Goal: Transaction & Acquisition: Purchase product/service

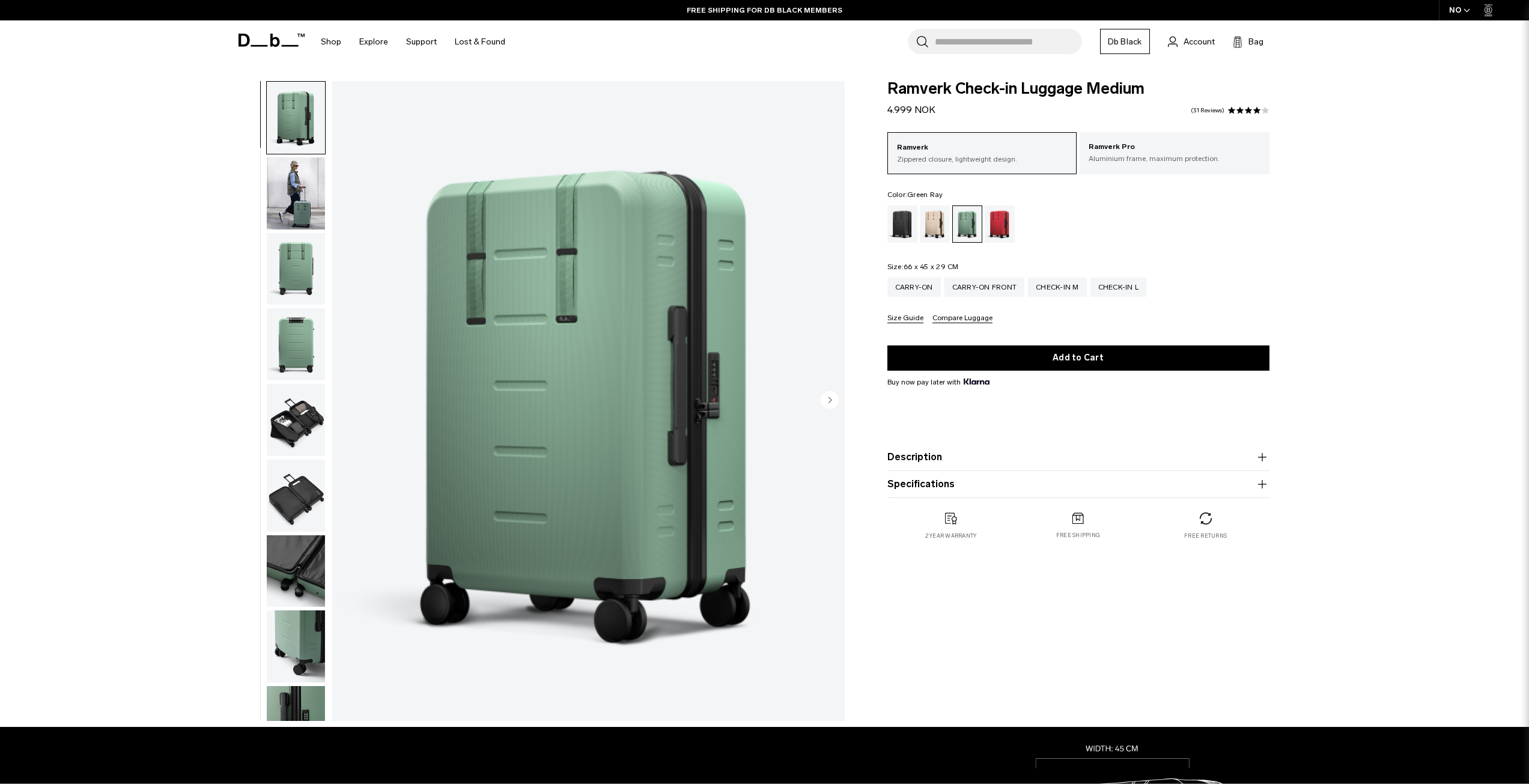
click at [996, 41] on input "Search for Bags, Luggage..." at bounding box center [1008, 41] width 147 height 25
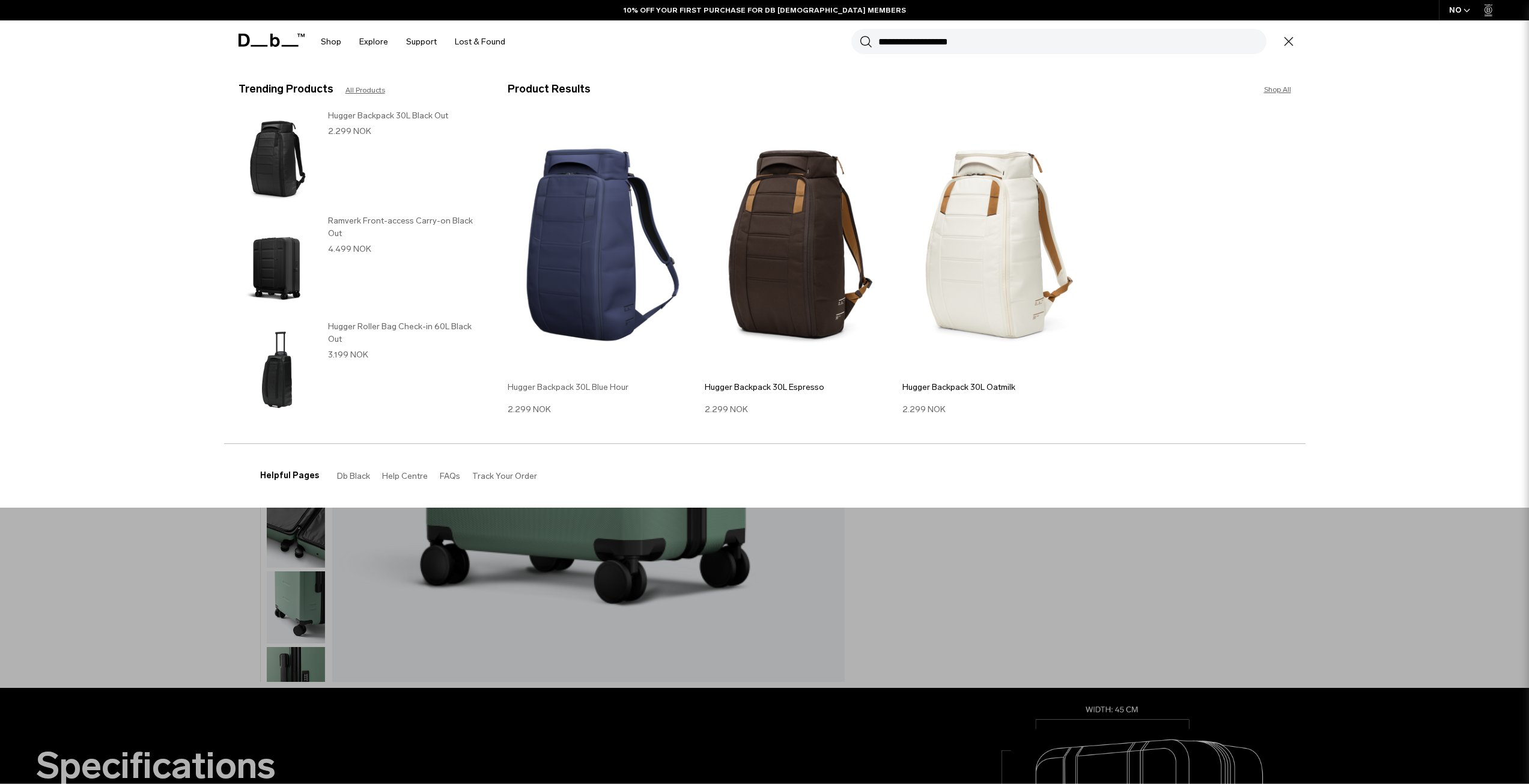
scroll to position [60, 0]
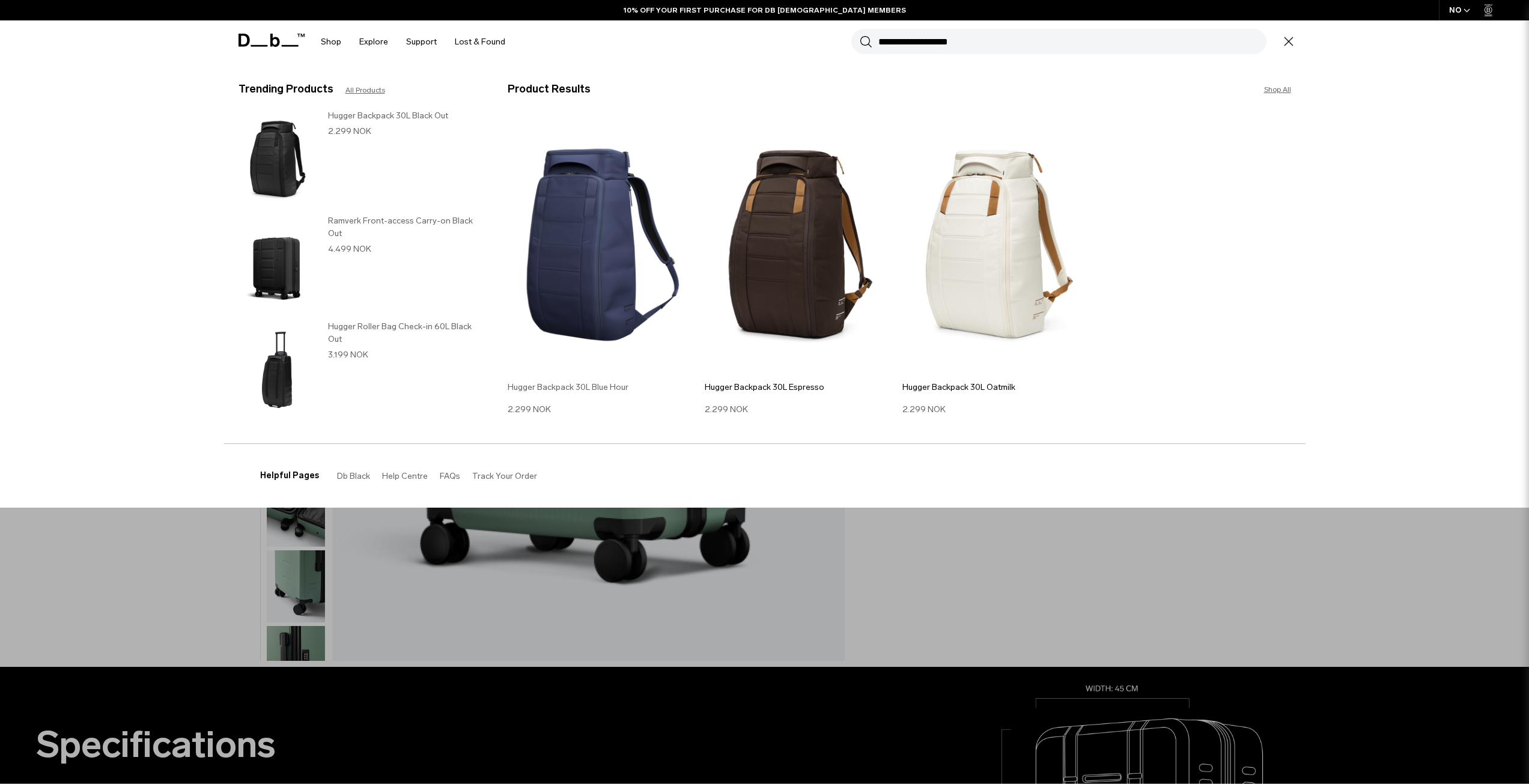
type input "**********"
click at [598, 232] on img at bounding box center [603, 245] width 192 height 258
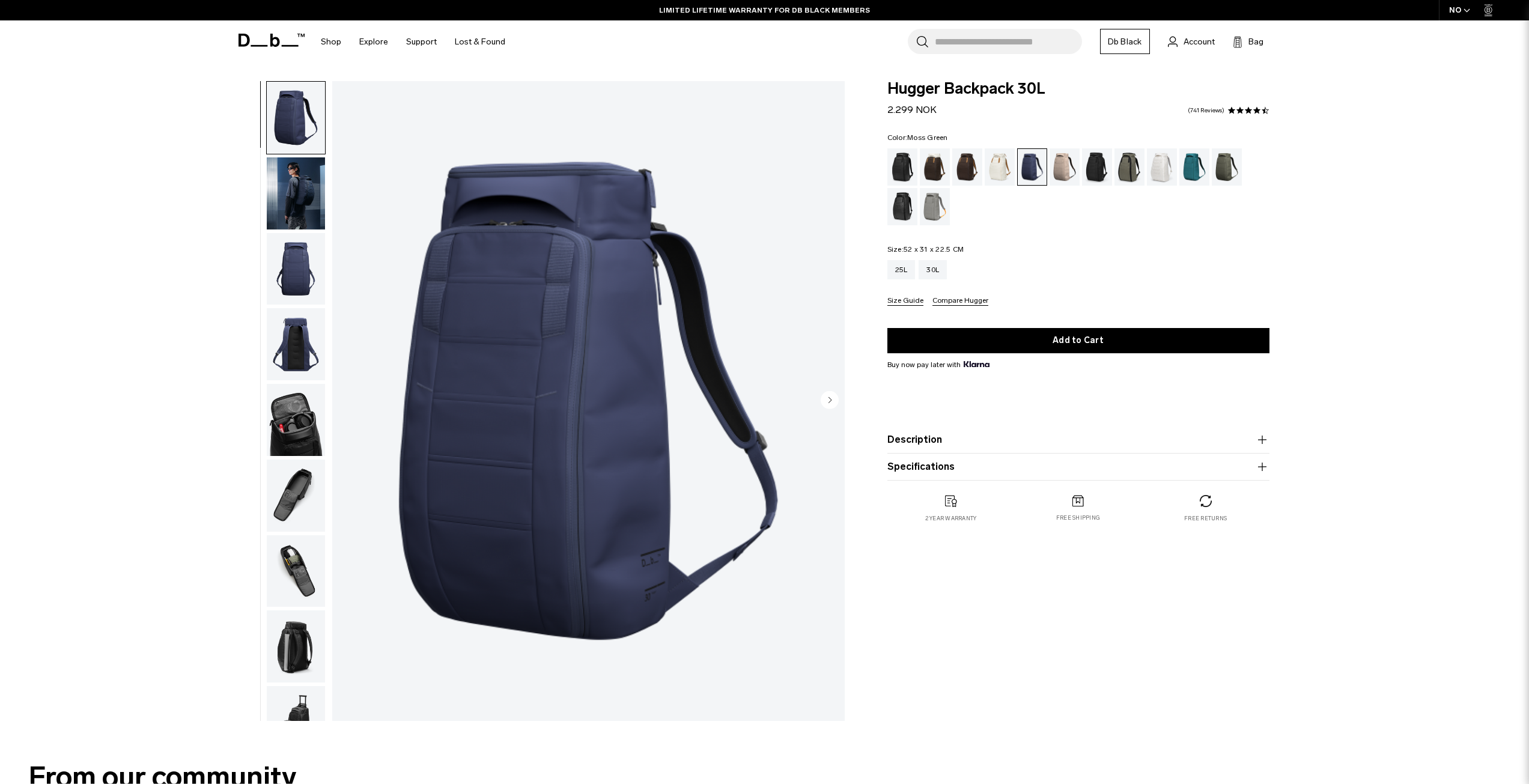
click at [1229, 165] on div "Moss Green" at bounding box center [1227, 167] width 30 height 37
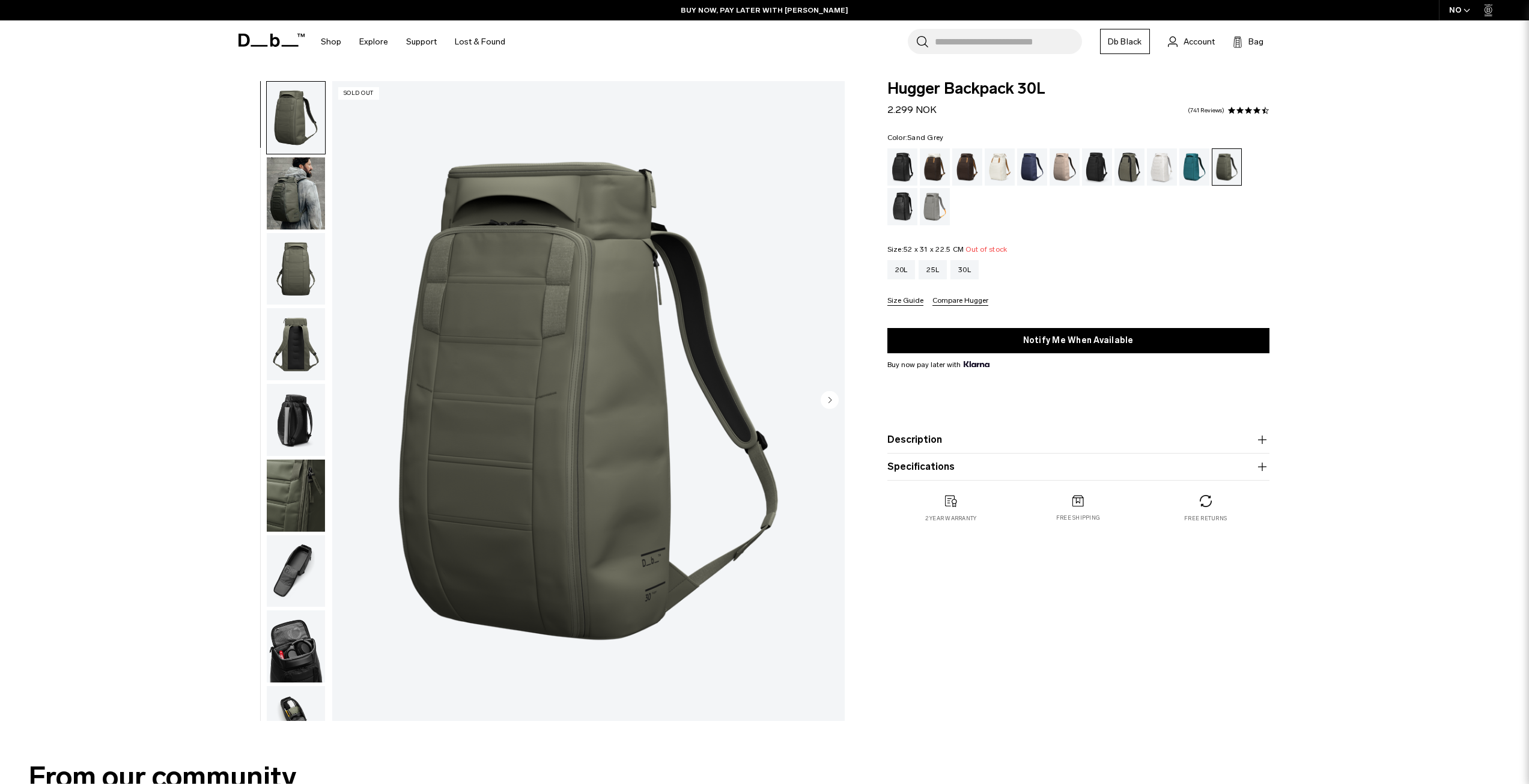
click at [931, 203] on div "Sand Grey" at bounding box center [935, 206] width 30 height 37
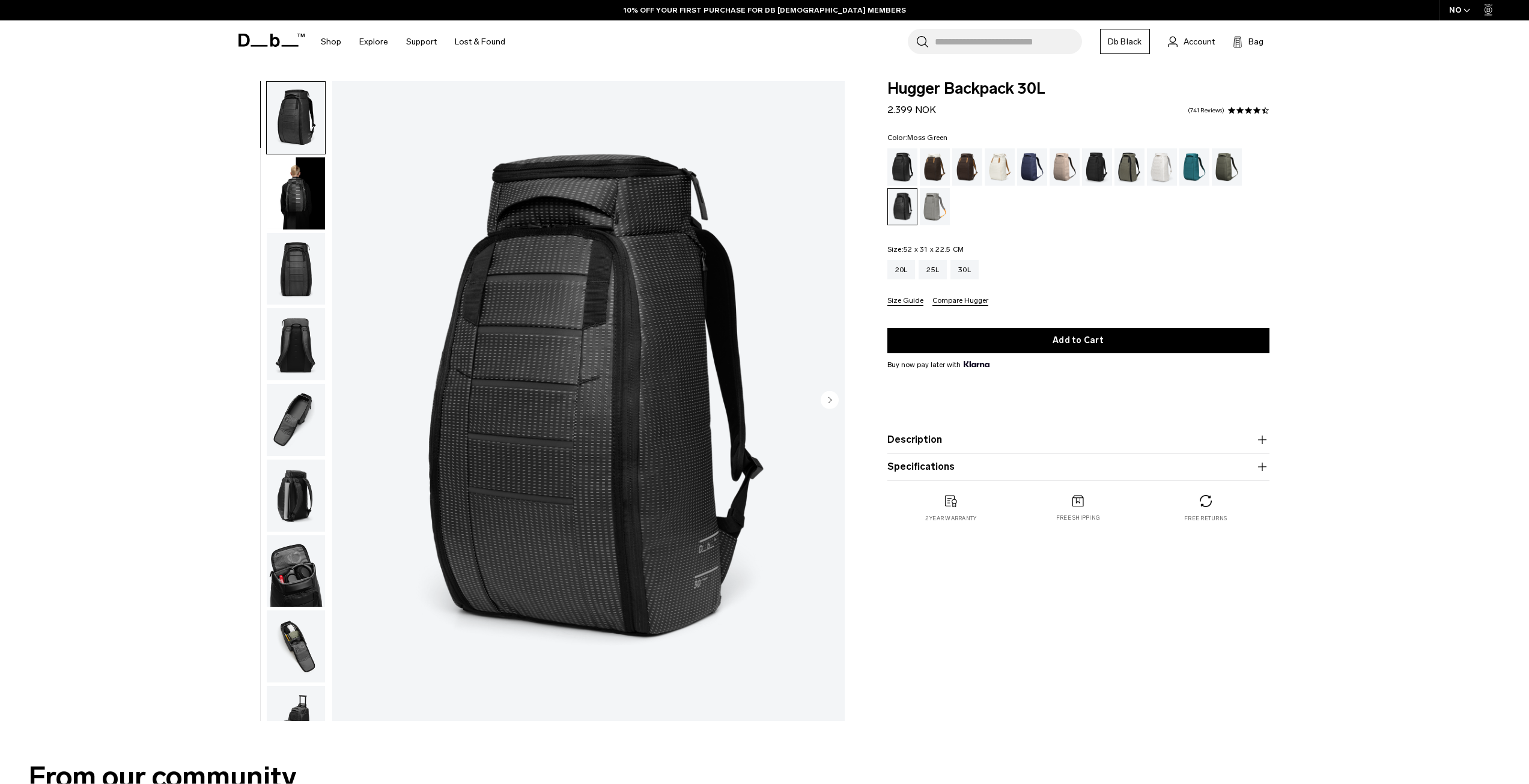
click at [1221, 167] on div "Moss Green" at bounding box center [1227, 167] width 30 height 37
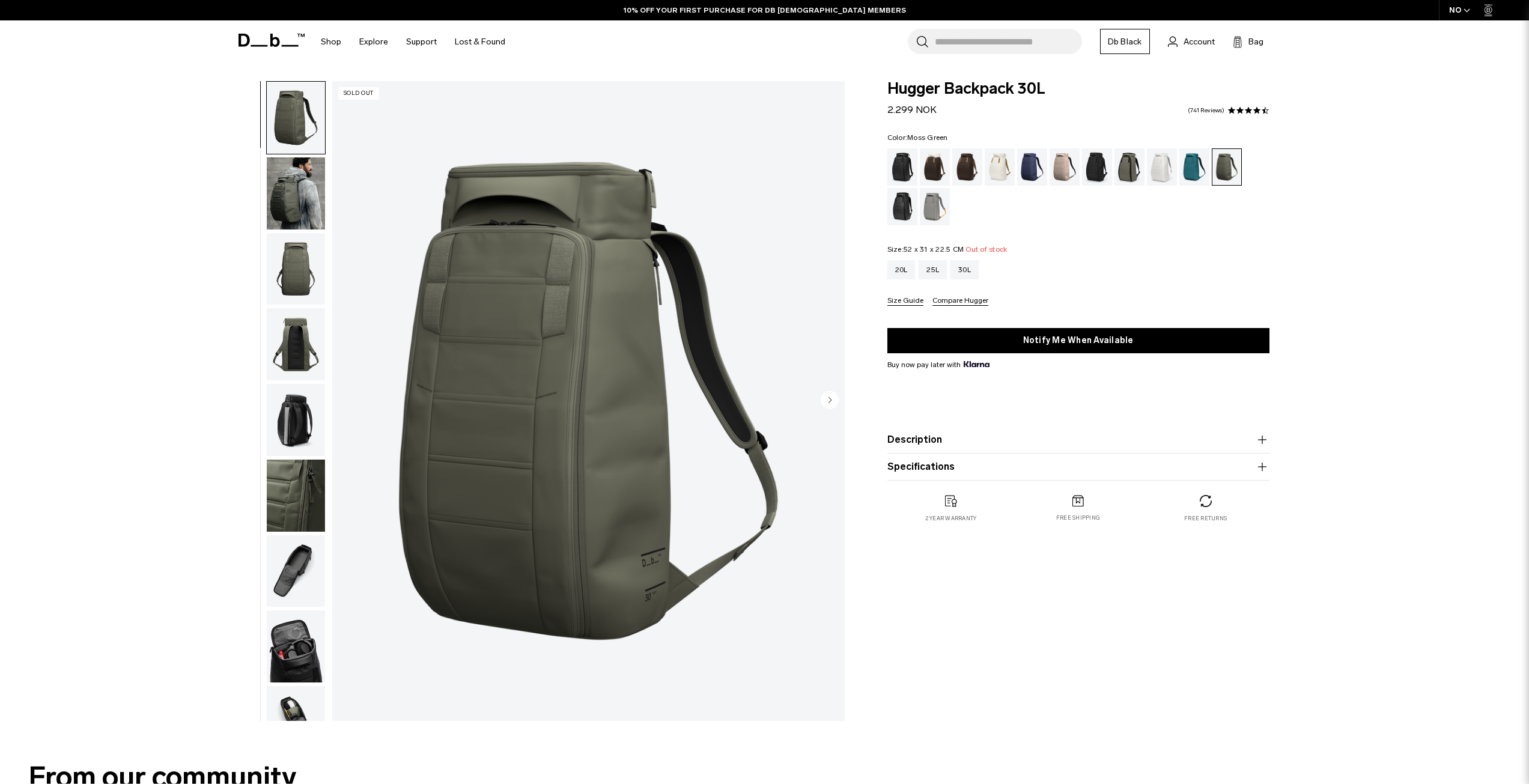
click at [1134, 167] on div "Forest Green" at bounding box center [1130, 167] width 30 height 37
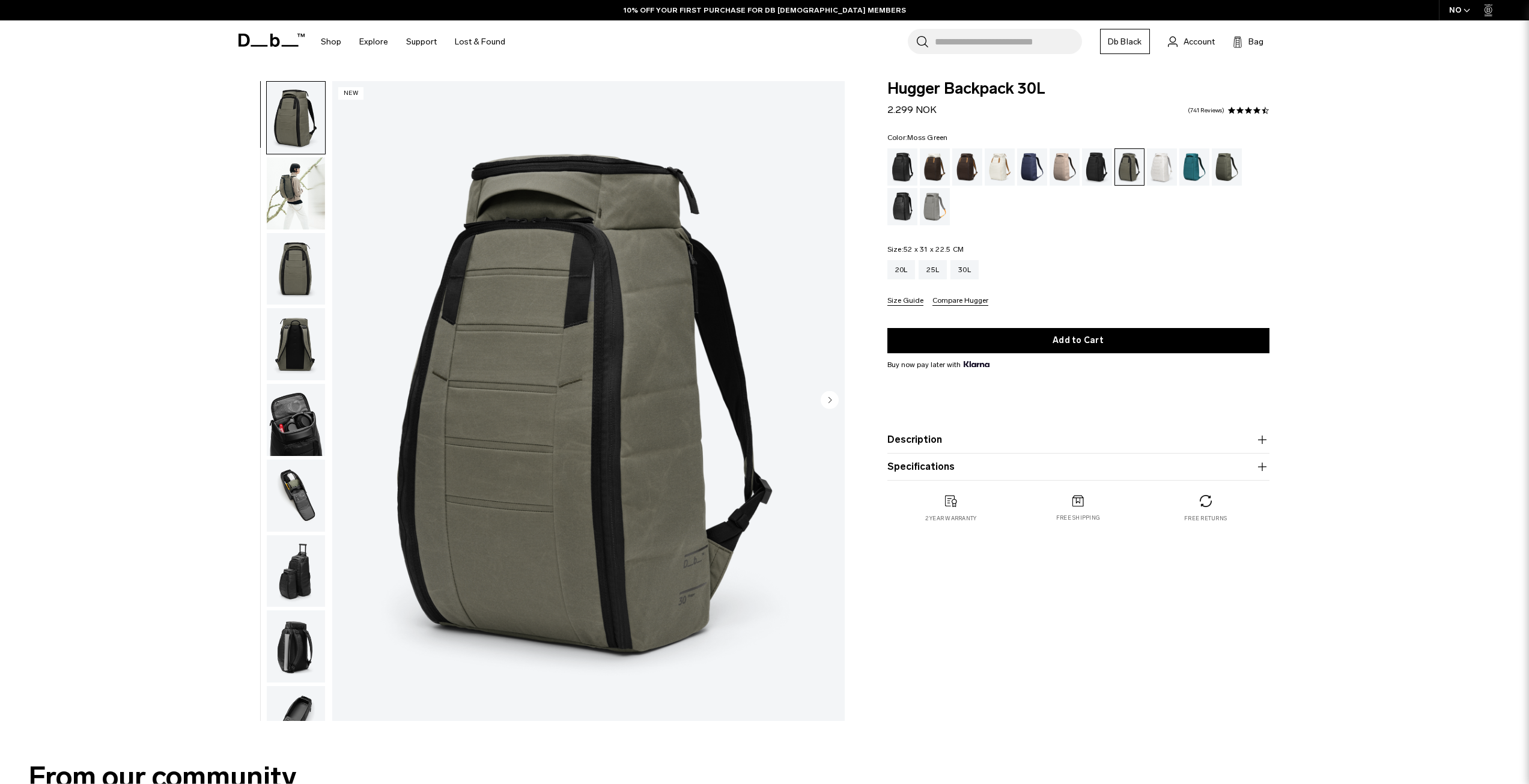
click at [1220, 169] on div "Moss Green" at bounding box center [1227, 167] width 30 height 37
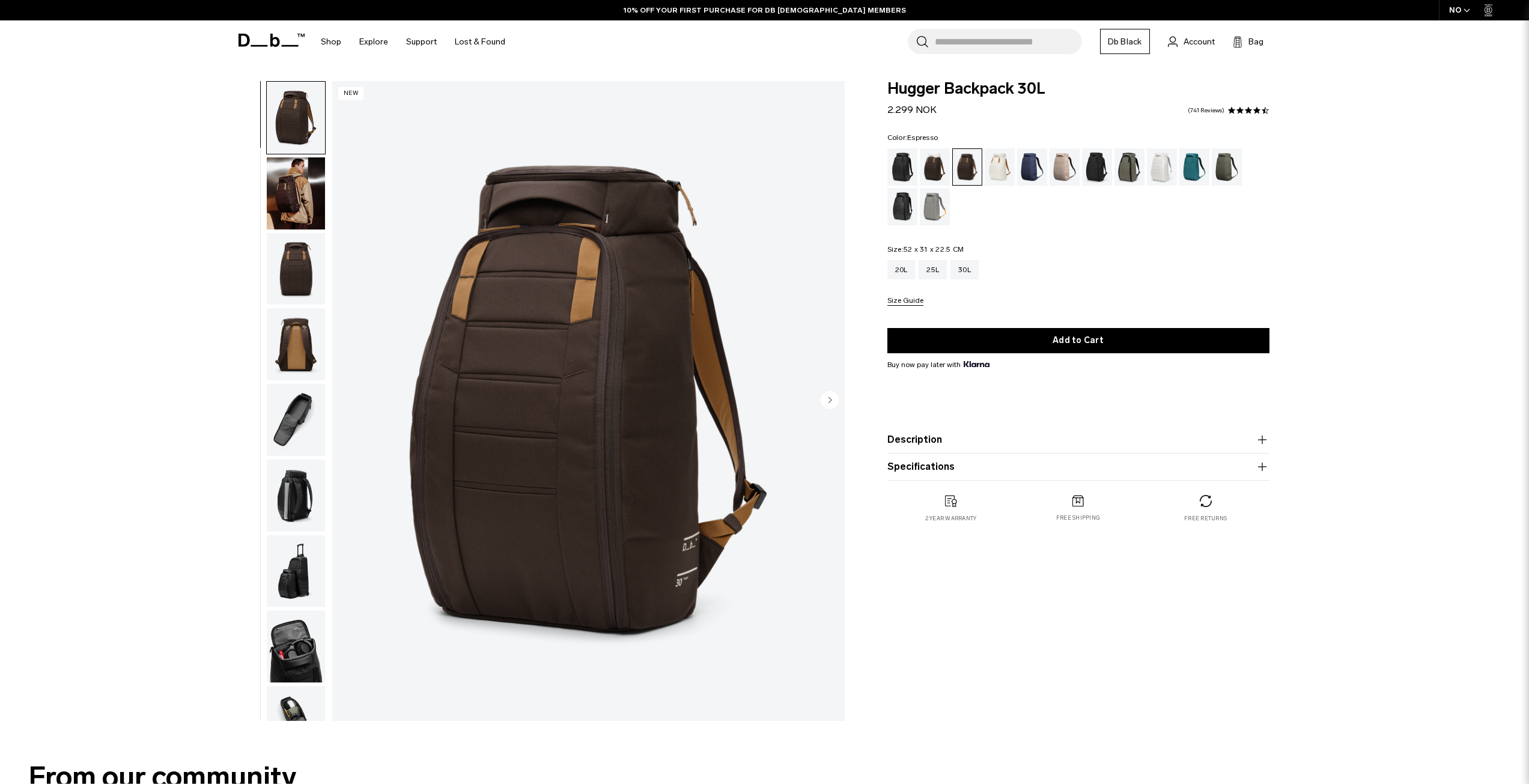
click at [953, 171] on div "Espresso" at bounding box center [968, 167] width 30 height 36
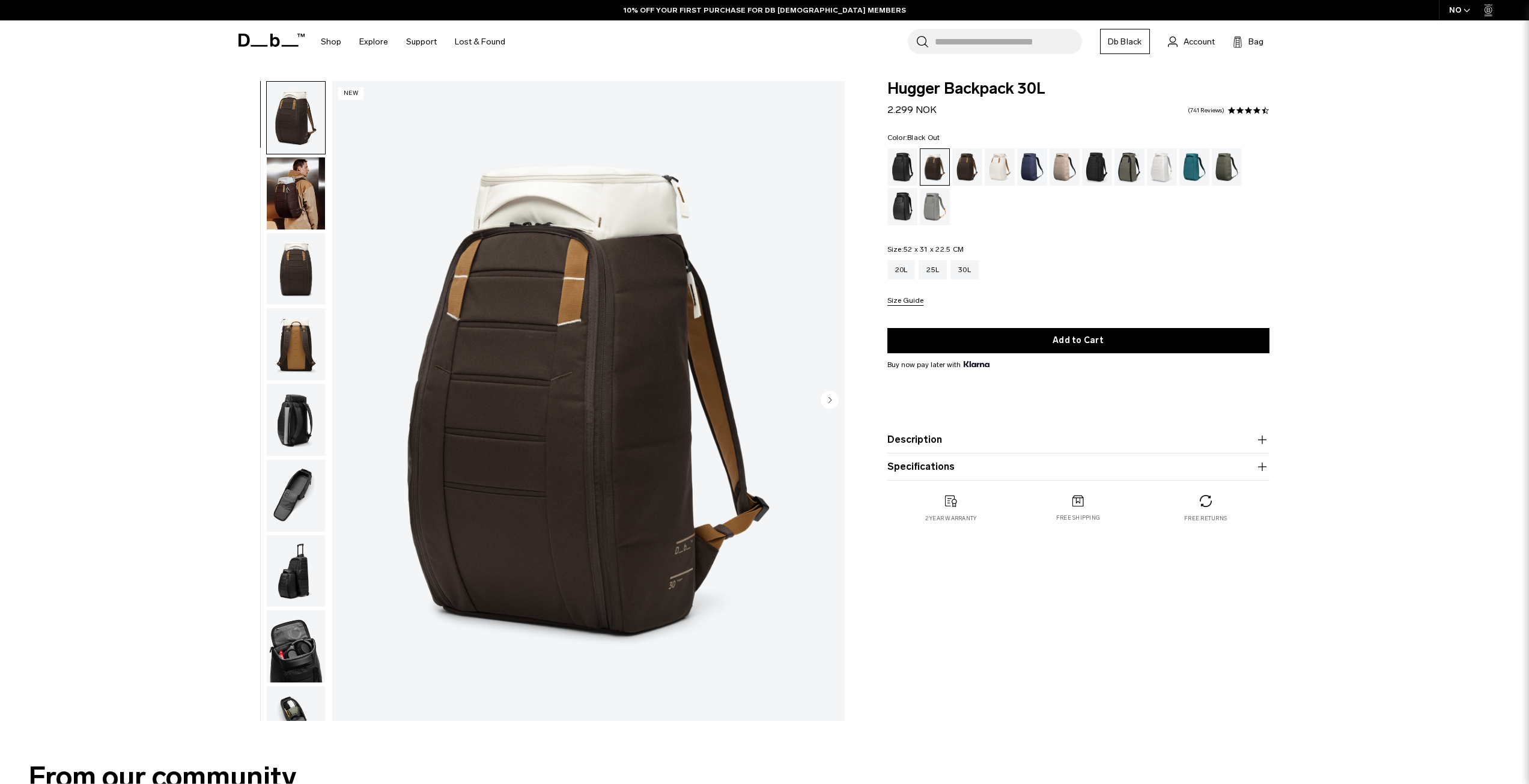
click at [905, 174] on div "Black Out" at bounding box center [902, 167] width 30 height 37
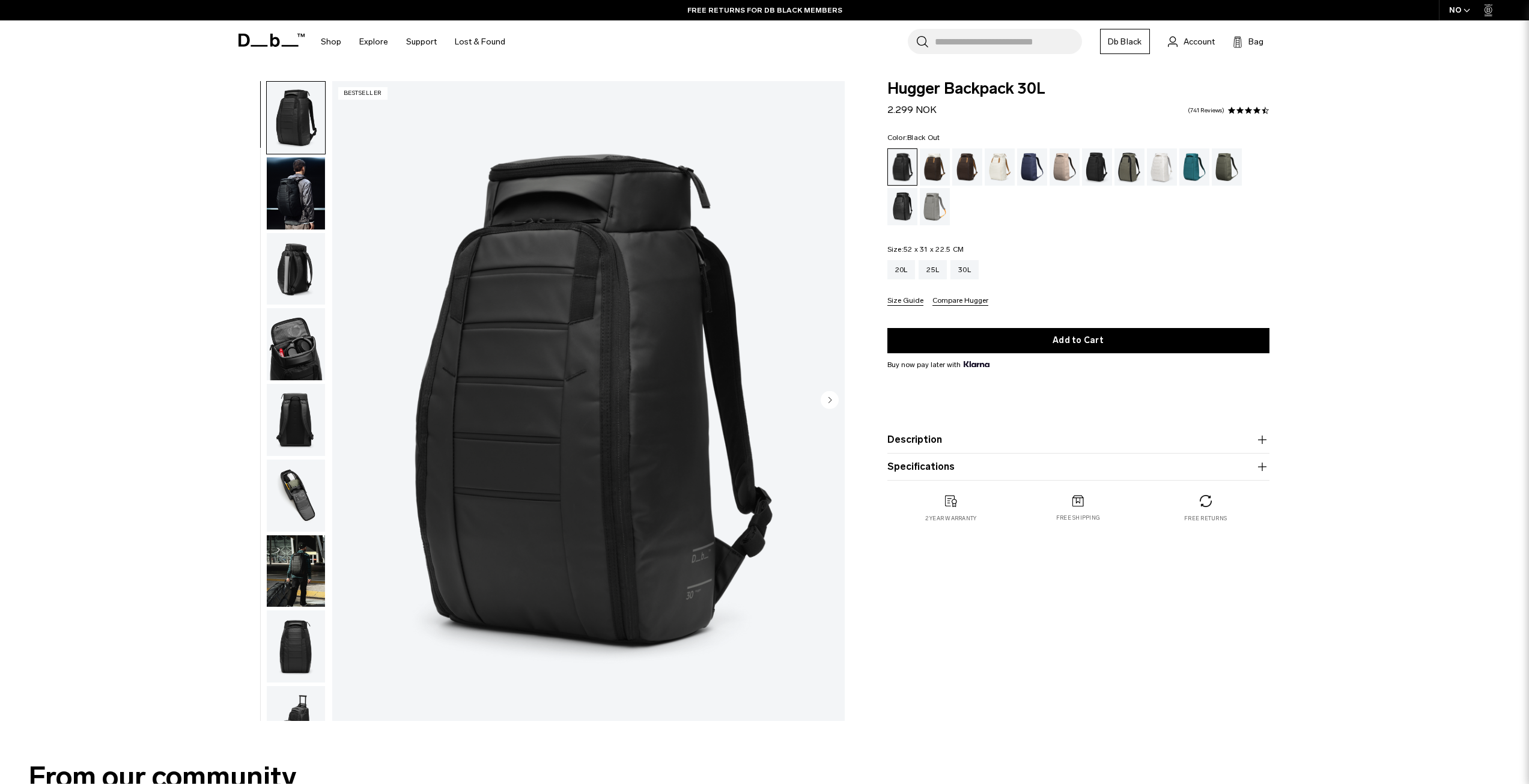
click at [1006, 45] on input "Search for Bags, Luggage..." at bounding box center [1008, 41] width 147 height 25
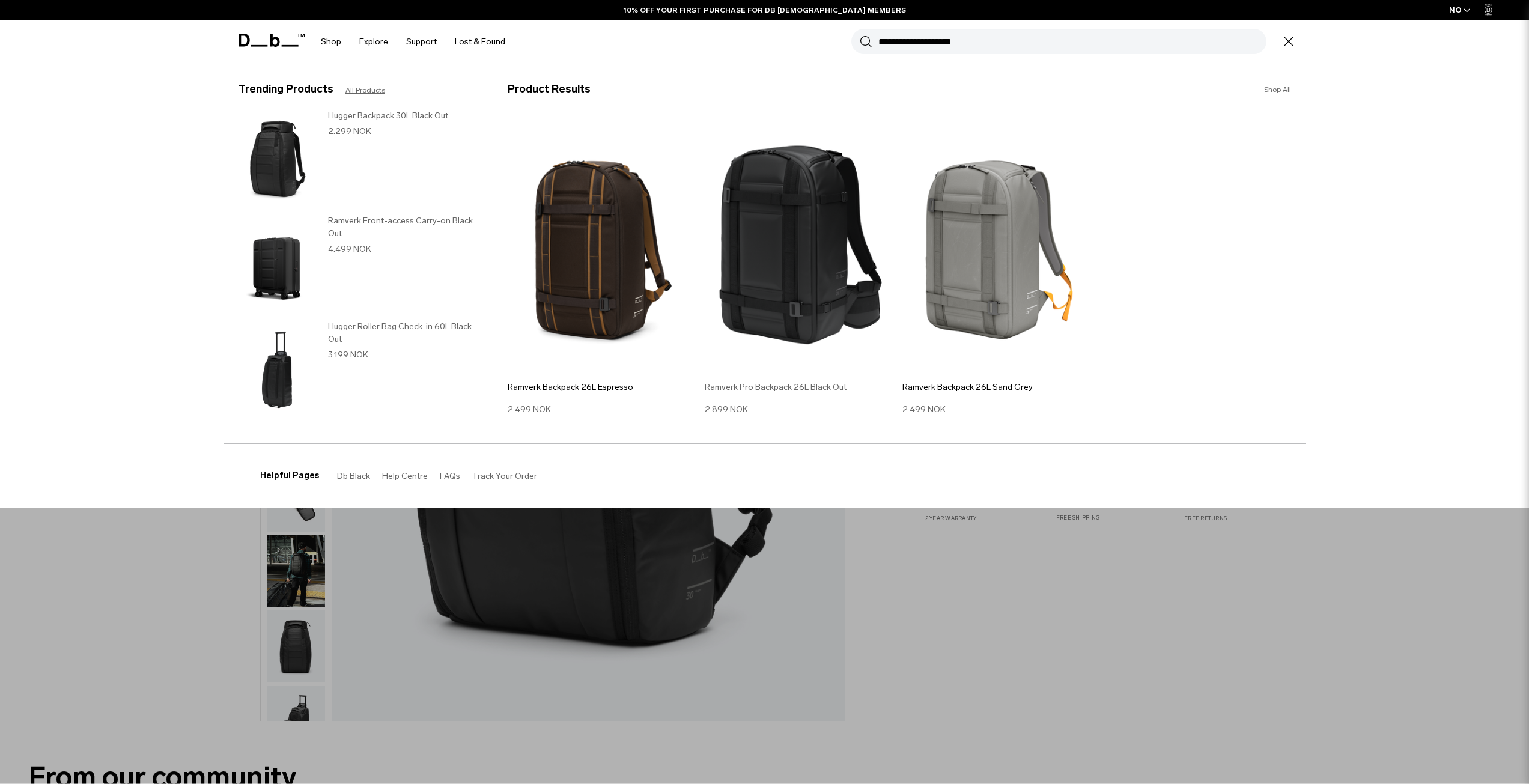
type input "**********"
click at [791, 264] on img at bounding box center [800, 245] width 192 height 258
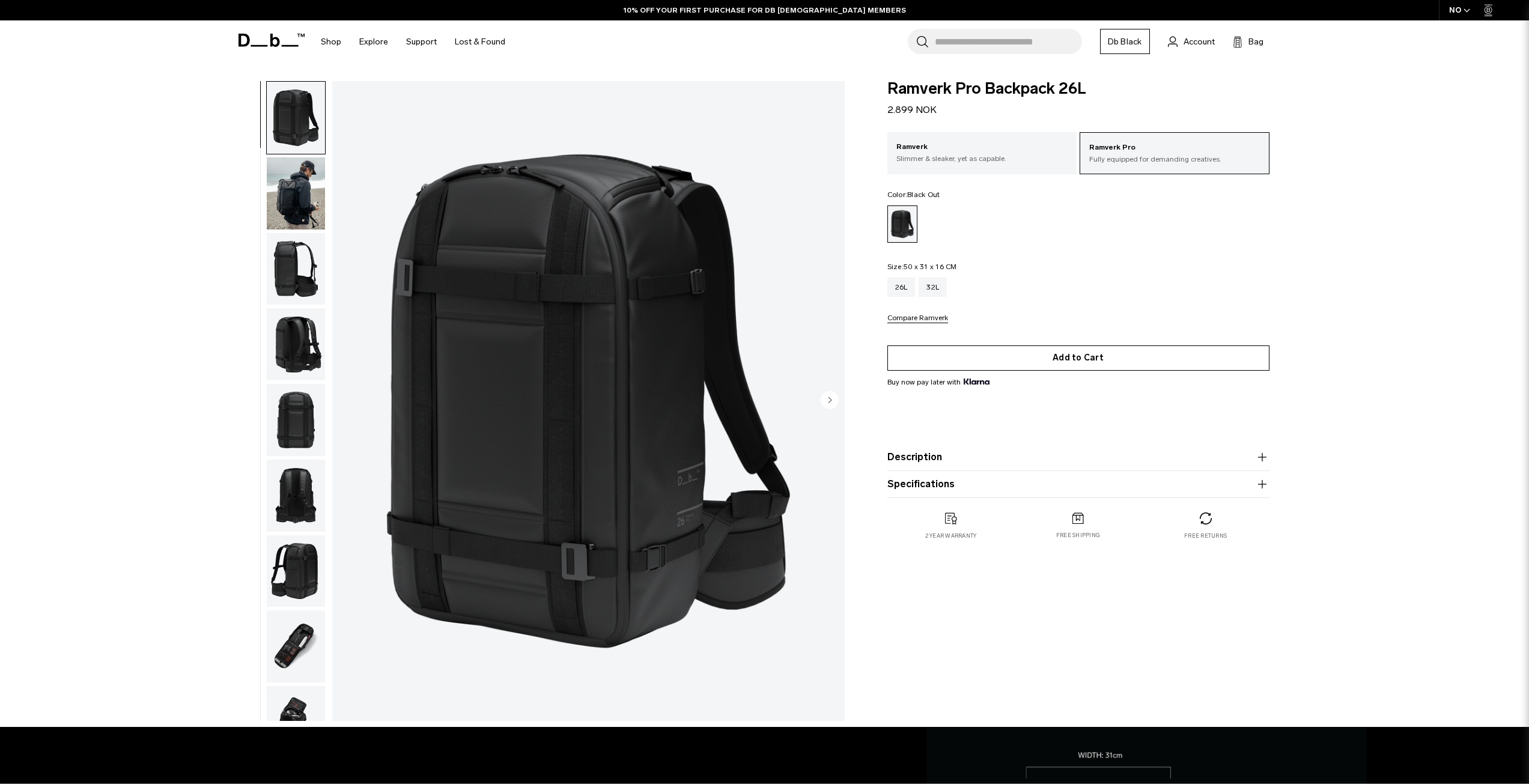
click at [1078, 360] on button "Add to Cart" at bounding box center [1078, 358] width 382 height 25
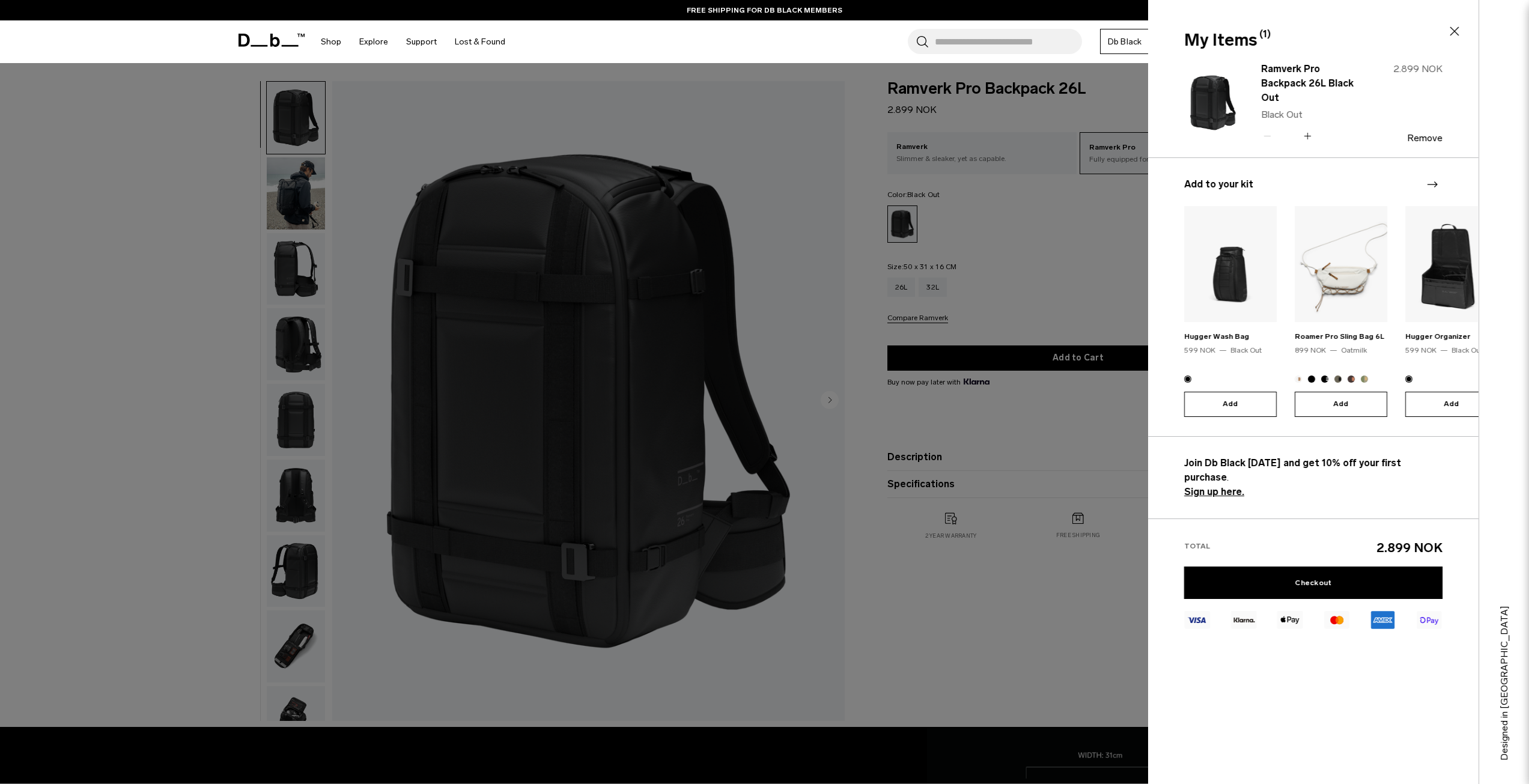
click at [1010, 41] on input "Search for Bags, Luggage..." at bounding box center [1008, 41] width 147 height 25
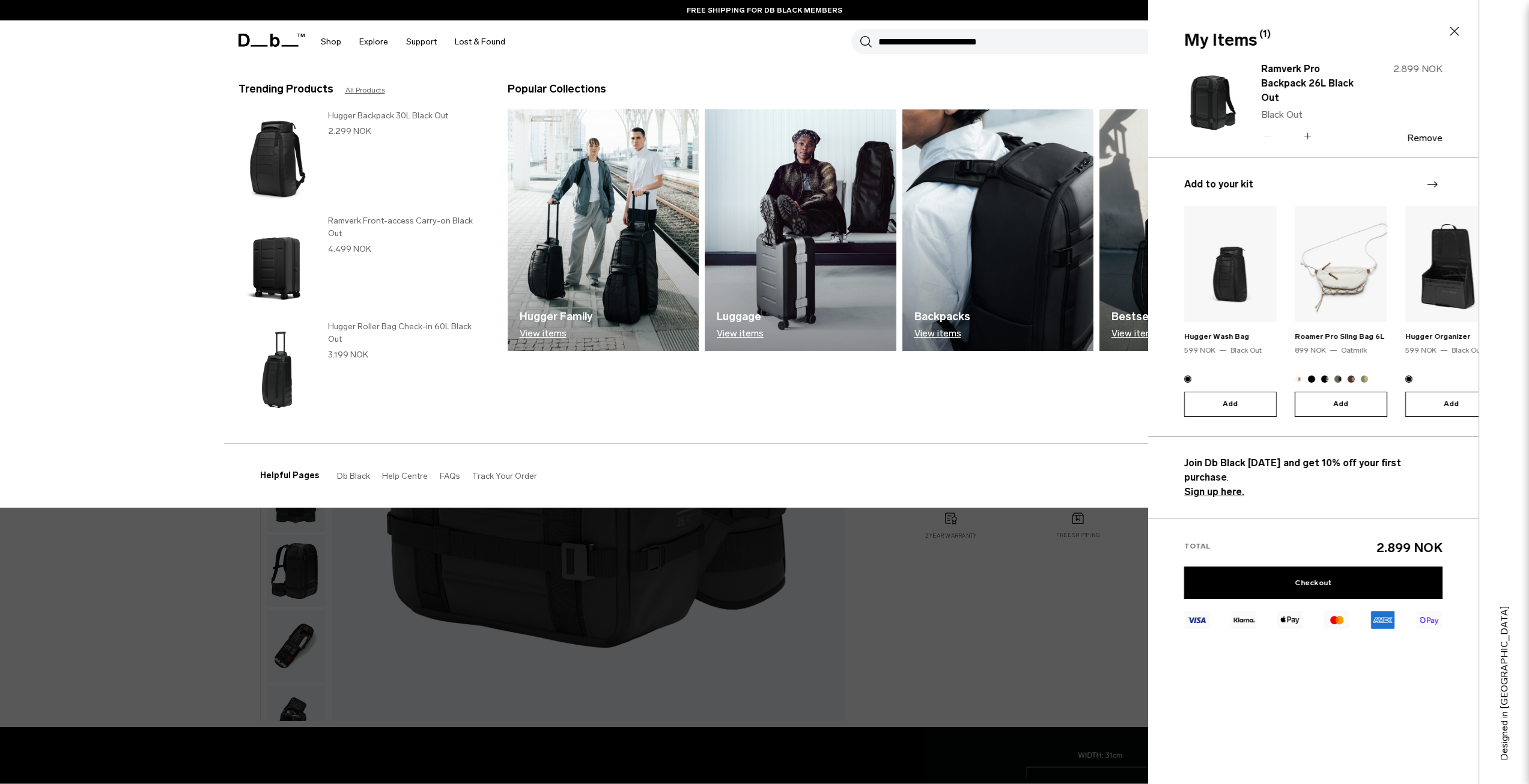
type button "Close"
click at [994, 48] on input "Search for Bags, Luggage..." at bounding box center [1073, 41] width 388 height 25
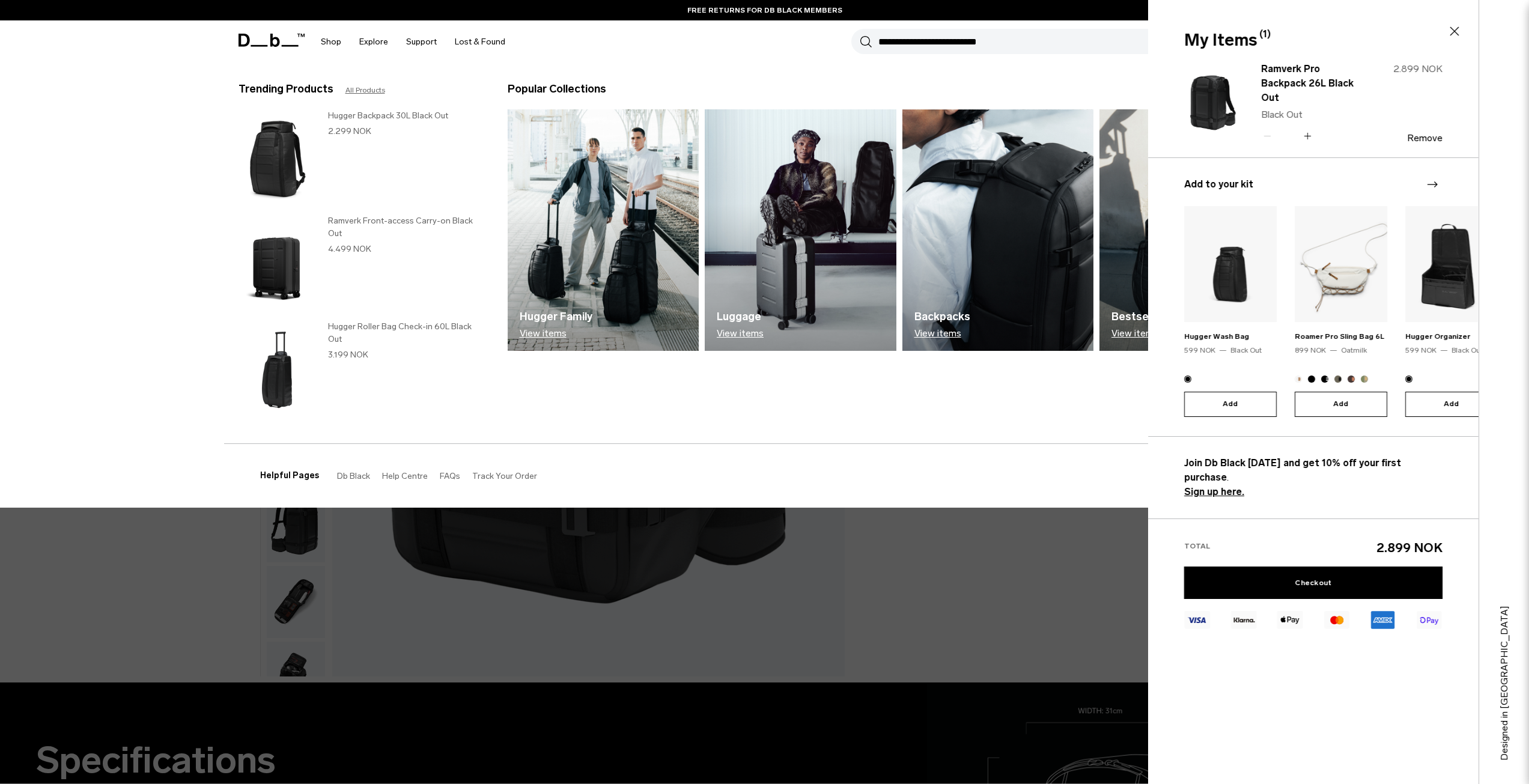
scroll to position [120, 0]
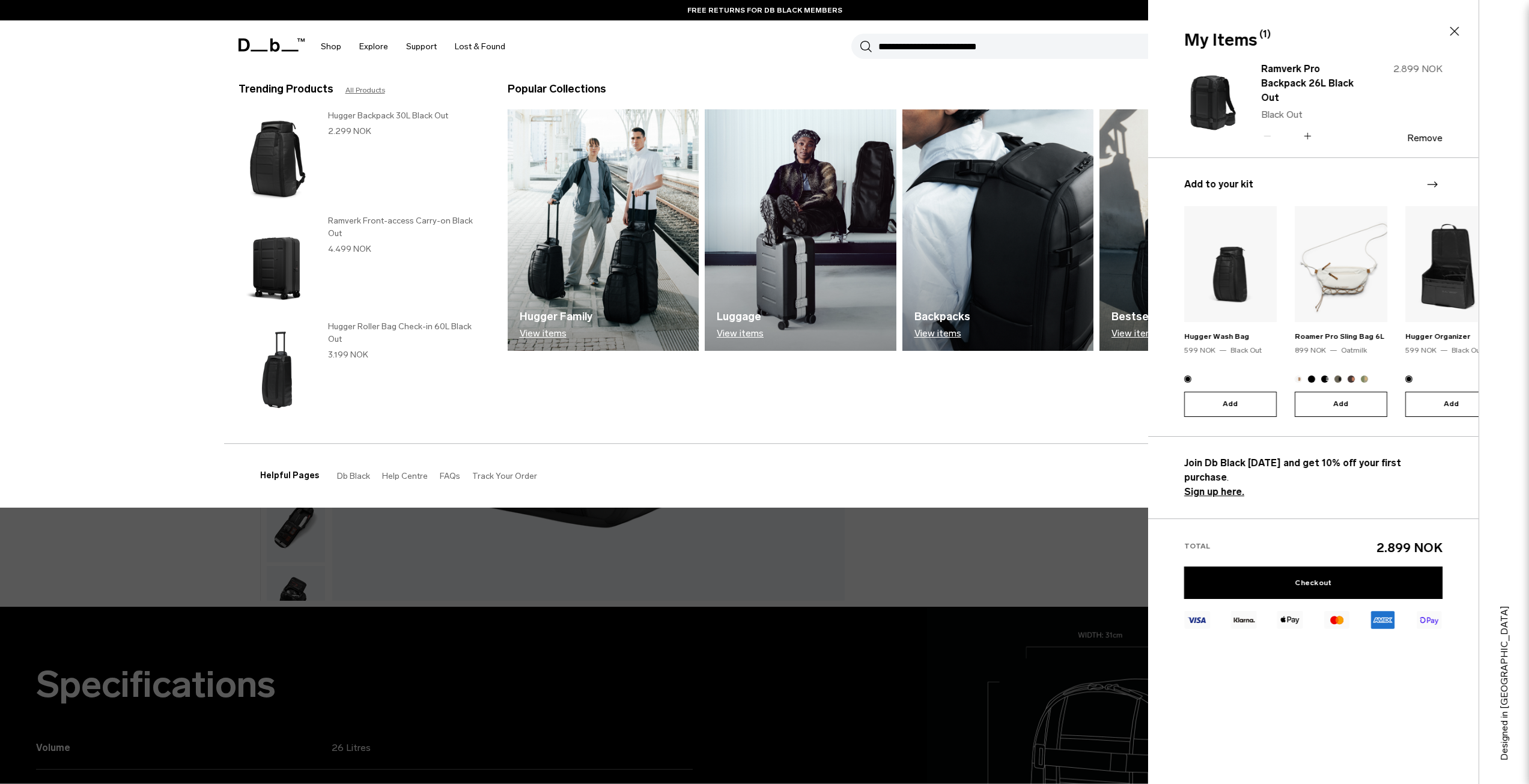
click at [1454, 32] on icon at bounding box center [1454, 31] width 14 height 14
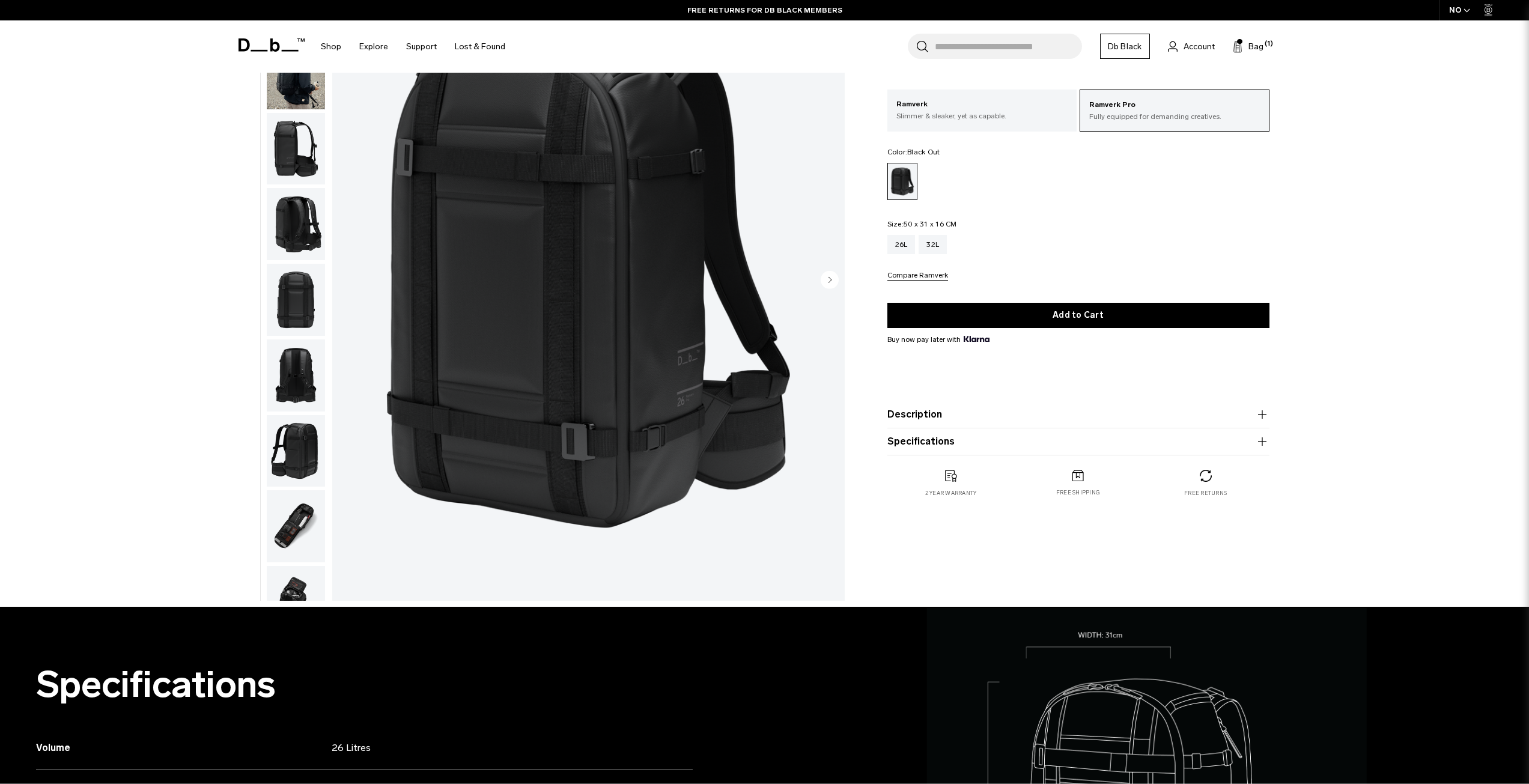
click at [942, 51] on input "Search for Bags, Luggage..." at bounding box center [1008, 46] width 147 height 25
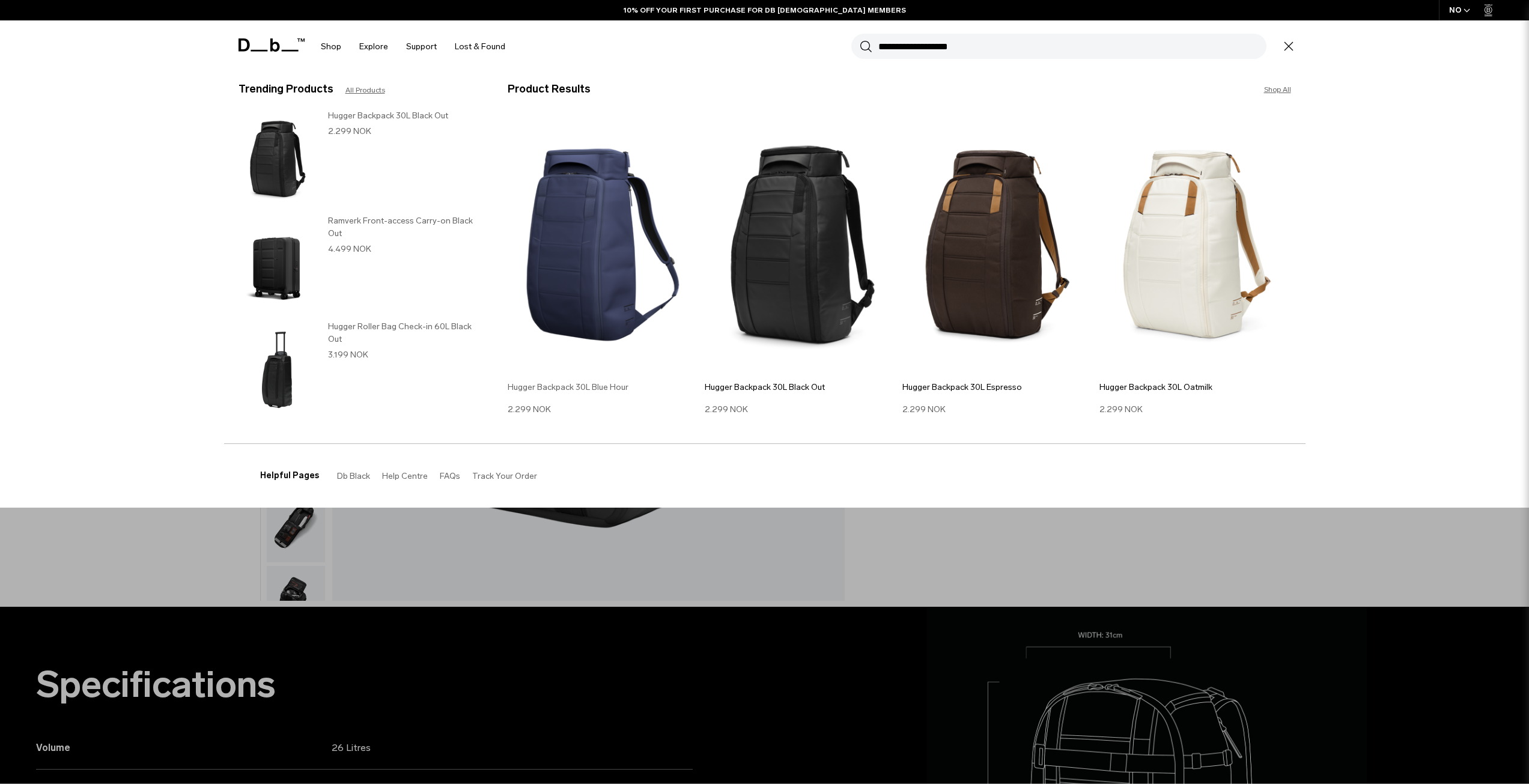
type input "**********"
click at [583, 237] on img at bounding box center [603, 245] width 192 height 258
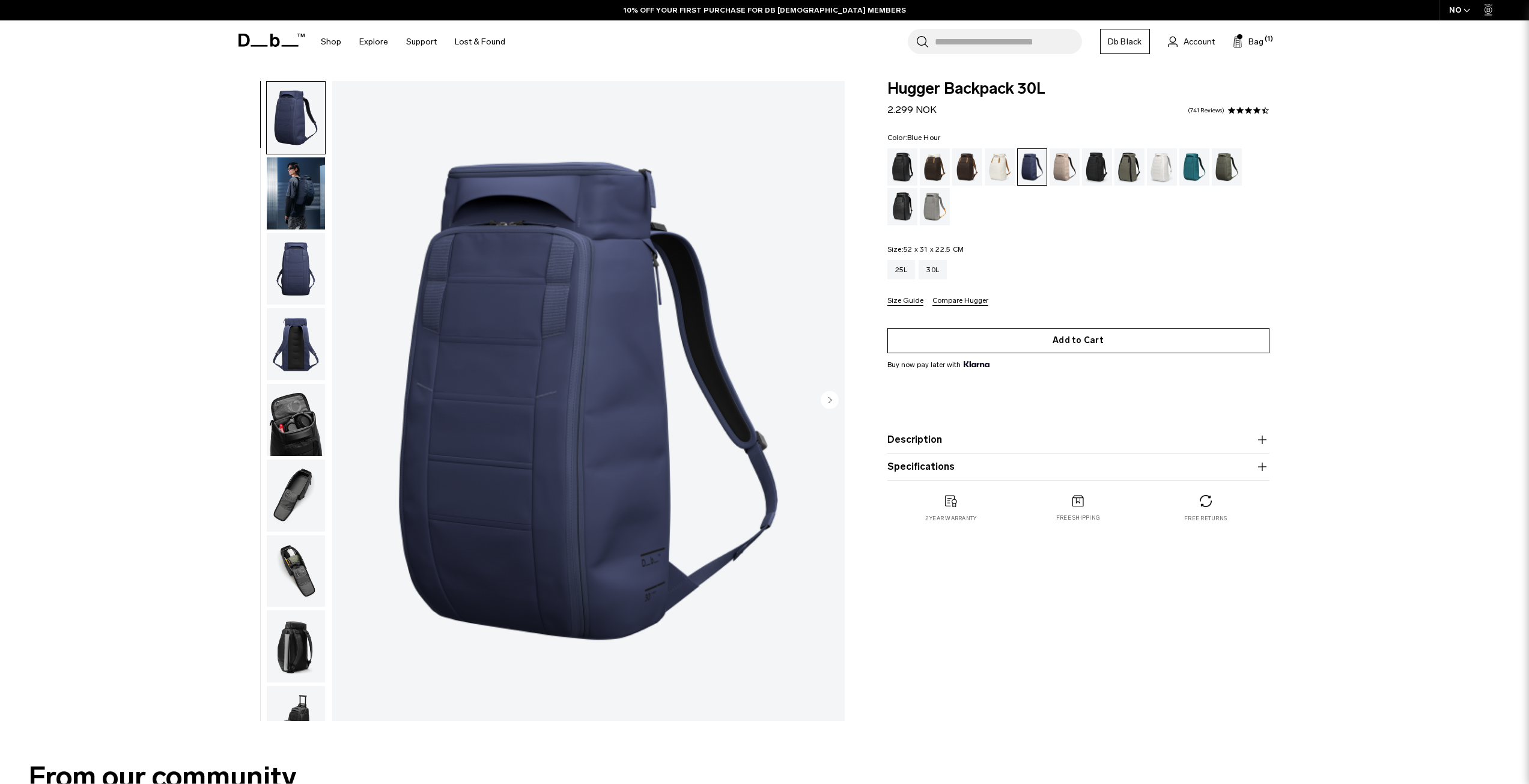
click at [1085, 341] on button "Add to Cart" at bounding box center [1078, 340] width 382 height 25
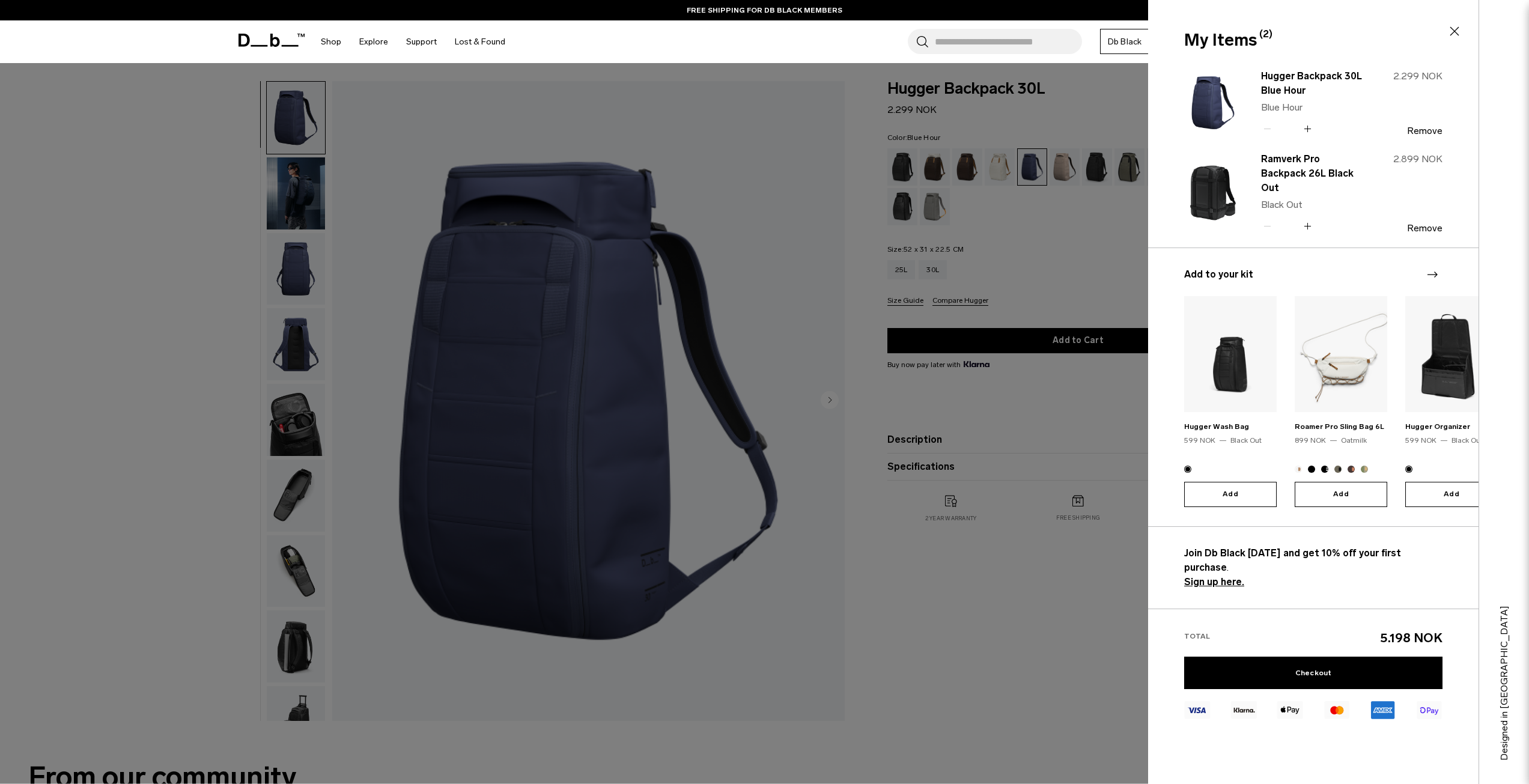
click at [1454, 33] on icon at bounding box center [1454, 31] width 9 height 9
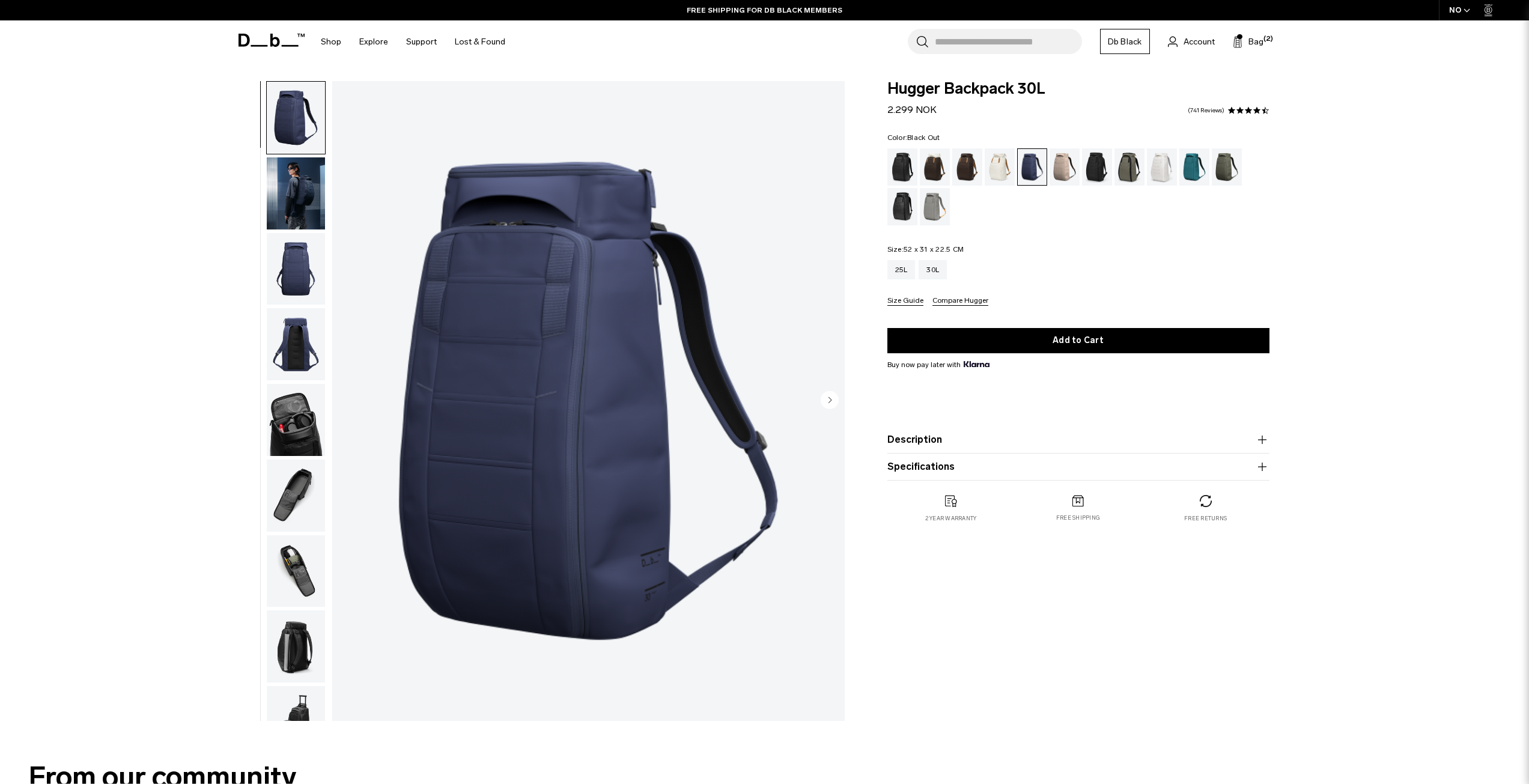
click at [905, 164] on div "Black Out" at bounding box center [902, 167] width 30 height 37
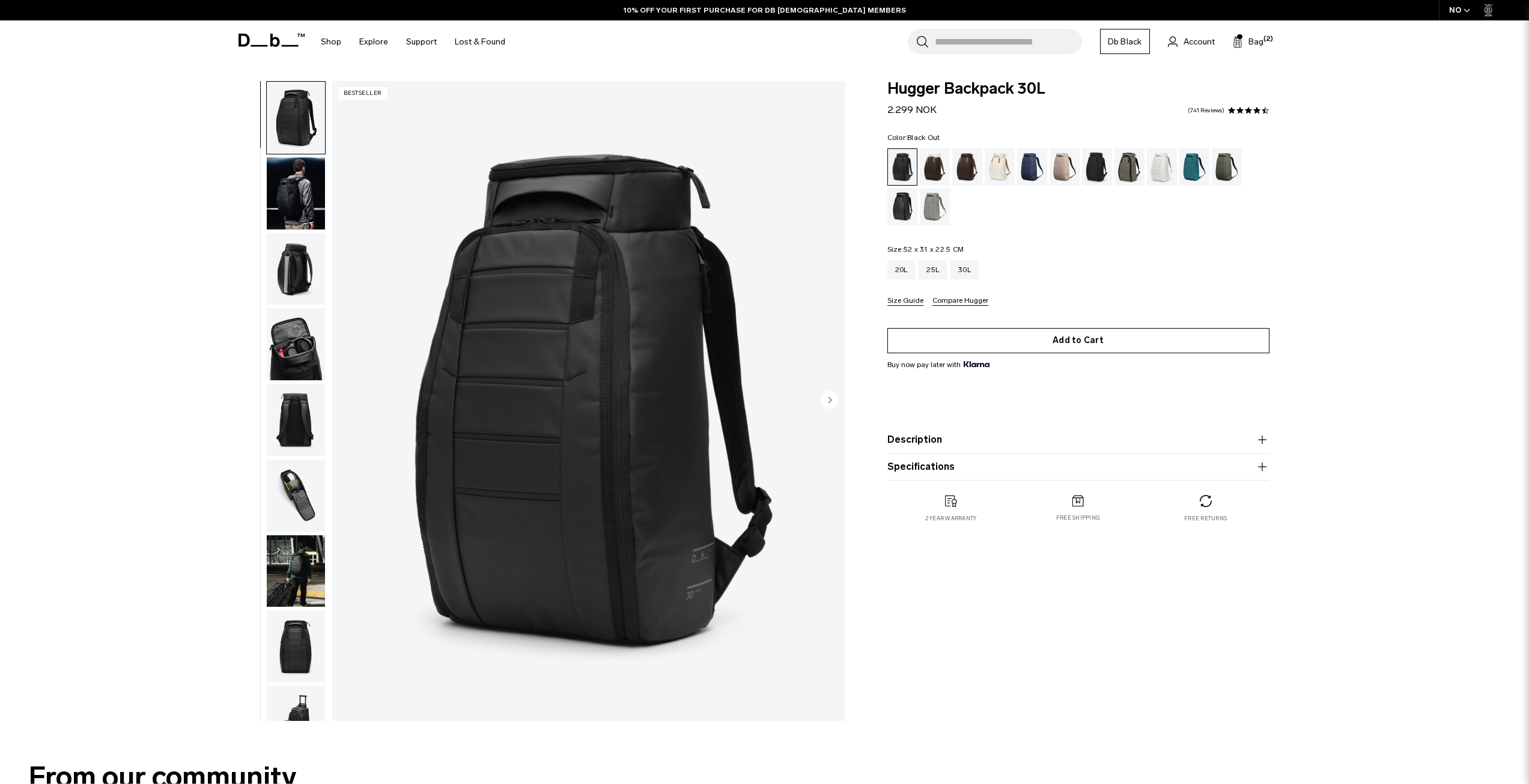
click at [1078, 340] on button "Add to Cart" at bounding box center [1078, 340] width 382 height 25
